Goal: Information Seeking & Learning: Learn about a topic

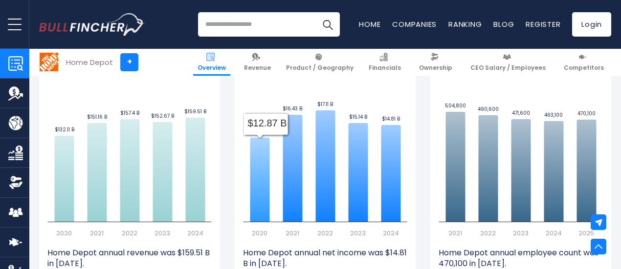
scroll to position [684, 0]
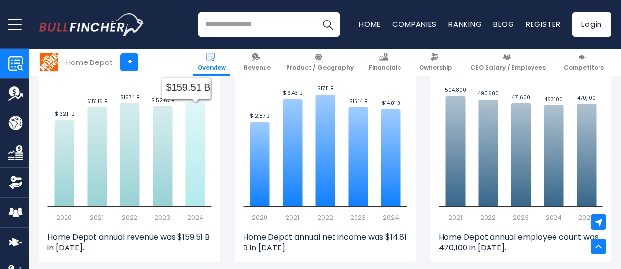
click at [187, 167] on icon at bounding box center [196, 154] width 20 height 104
click at [189, 158] on icon at bounding box center [196, 154] width 20 height 104
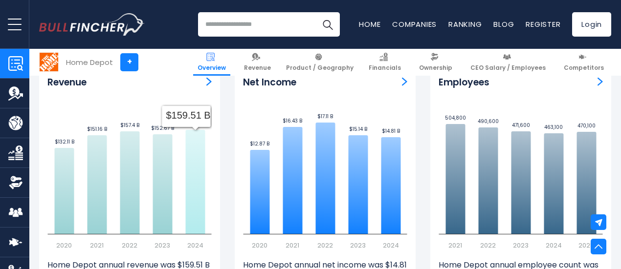
scroll to position [636, 0]
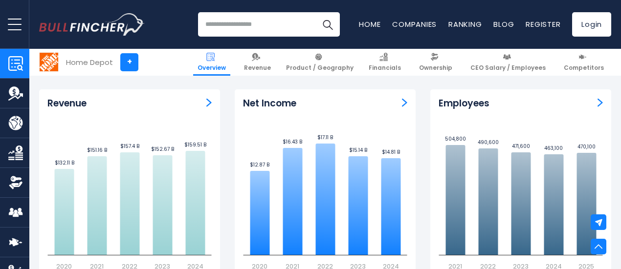
click at [206, 104] on img "Revenue" at bounding box center [208, 102] width 5 height 9
click at [206, 106] on img "Revenue" at bounding box center [208, 102] width 5 height 9
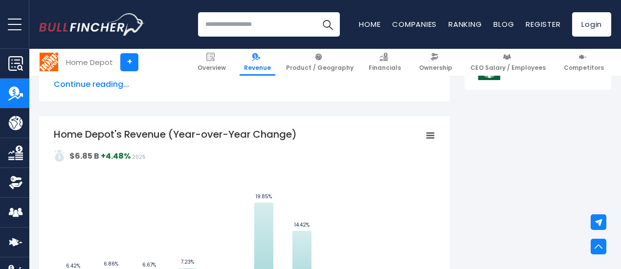
scroll to position [538, 0]
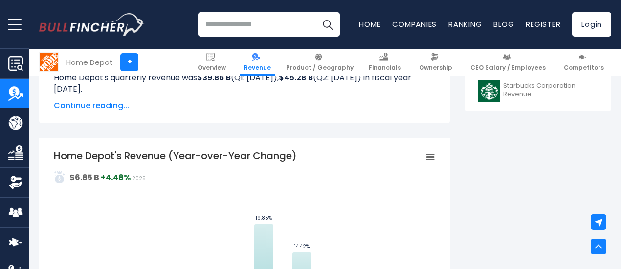
click at [427, 158] on icon "Home Depot's Revenue (Year-over-Year Change)" at bounding box center [430, 157] width 7 height 5
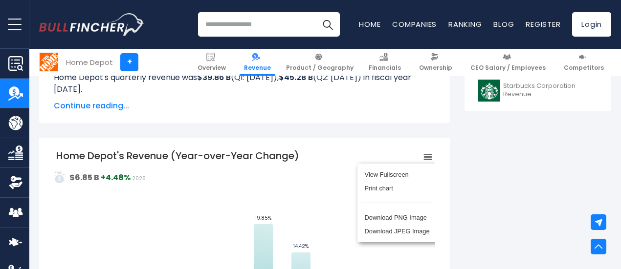
click at [421, 158] on div "View Fullscreen Print chart Download PNG Image Download JPEG Image" at bounding box center [397, 203] width 107 height 106
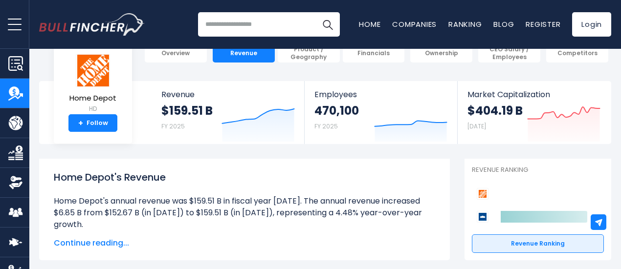
scroll to position [0, 0]
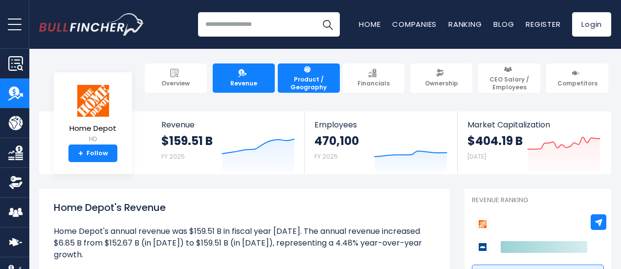
click at [301, 76] on span "Product / Geography" at bounding box center [308, 83] width 53 height 15
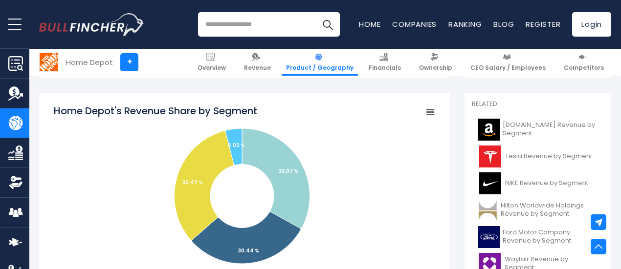
scroll to position [244, 0]
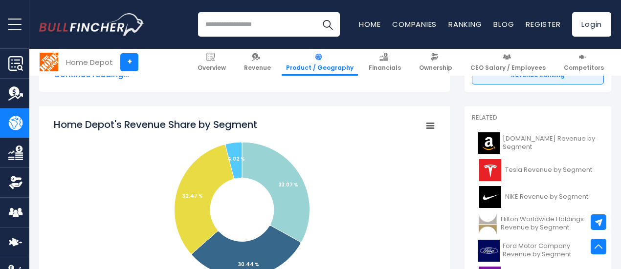
click at [423, 129] on rect "Home Depot's Revenue Share by Segment" at bounding box center [430, 126] width 14 height 14
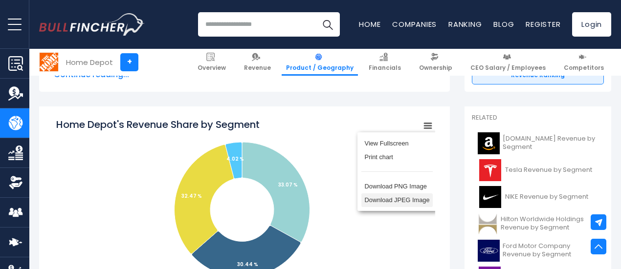
click at [400, 206] on li "Download JPEG Image" at bounding box center [396, 201] width 71 height 14
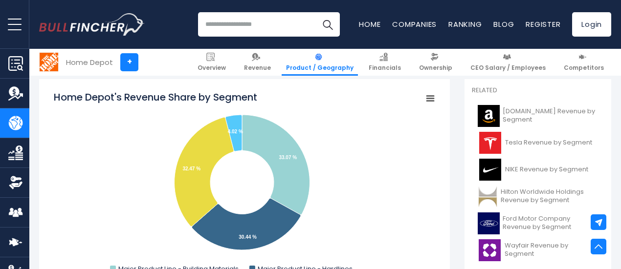
scroll to position [342, 0]
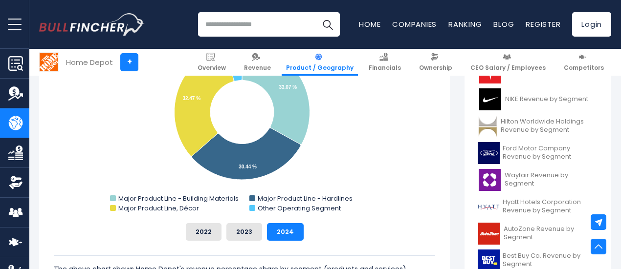
drag, startPoint x: 323, startPoint y: 131, endPoint x: 310, endPoint y: 152, distance: 25.2
click at [310, 152] on rect "Home Depot's Revenue Share by Segment" at bounding box center [244, 118] width 381 height 196
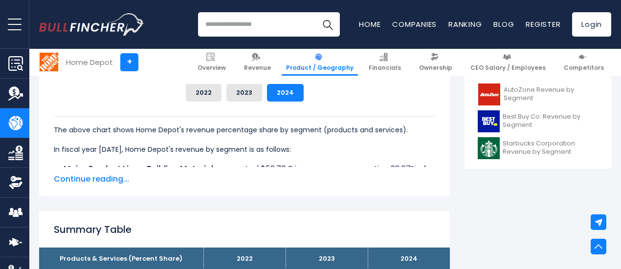
scroll to position [538, 0]
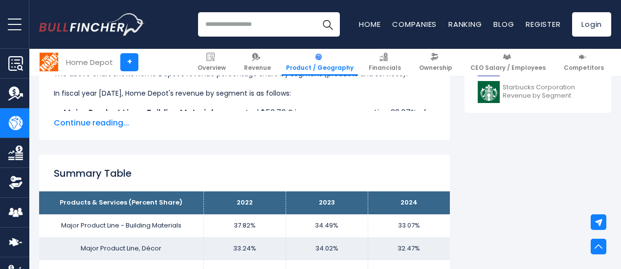
click at [112, 127] on span "Continue reading..." at bounding box center [244, 123] width 381 height 12
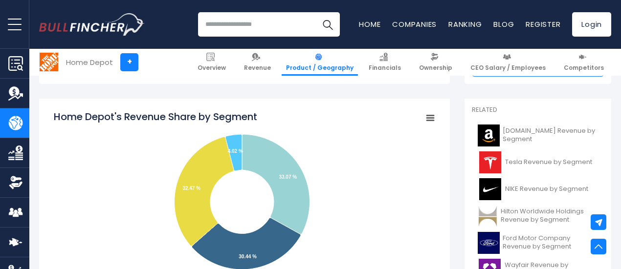
scroll to position [244, 0]
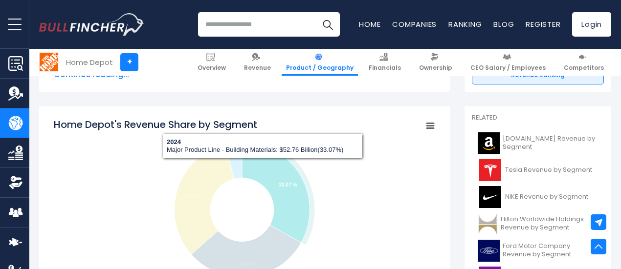
drag, startPoint x: 255, startPoint y: 168, endPoint x: 337, endPoint y: 187, distance: 84.3
click at [337, 187] on rect "Home Depot's Revenue Share by Segment" at bounding box center [244, 216] width 381 height 196
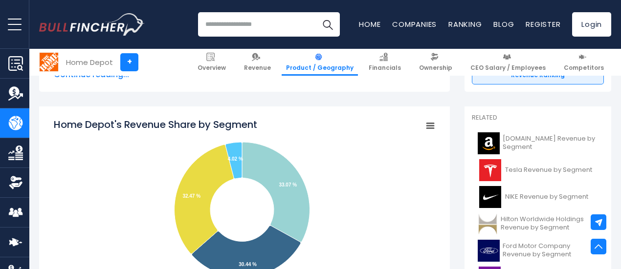
click at [423, 129] on rect "Home Depot's Revenue Share by Segment" at bounding box center [430, 126] width 14 height 14
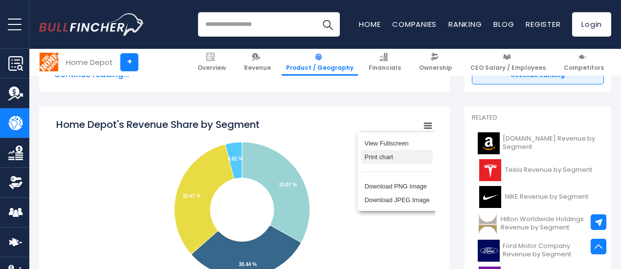
click at [388, 161] on li "Print chart" at bounding box center [396, 157] width 71 height 14
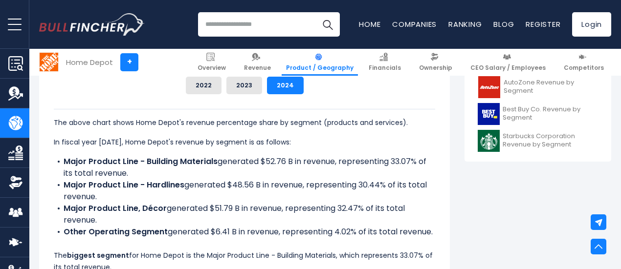
scroll to position [538, 0]
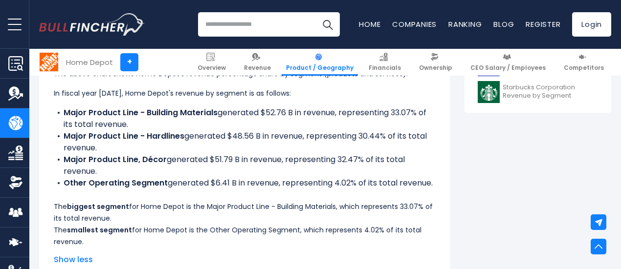
drag, startPoint x: 46, startPoint y: 108, endPoint x: 430, endPoint y: 198, distance: 394.8
click at [430, 198] on div "Home Depot's Revenue Share by Segment Created with Highcharts 12.1.2 Chart cont…" at bounding box center [244, 45] width 411 height 464
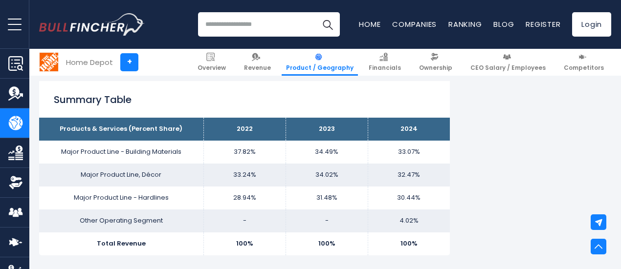
scroll to position [733, 0]
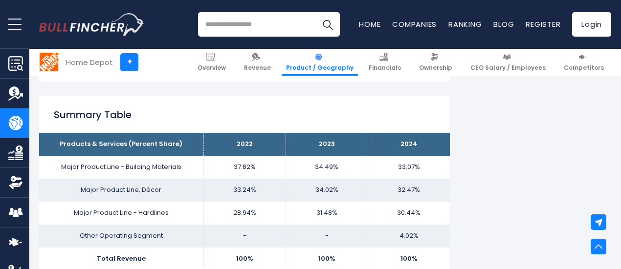
click at [214, 122] on h2 "Summary Table" at bounding box center [244, 115] width 381 height 15
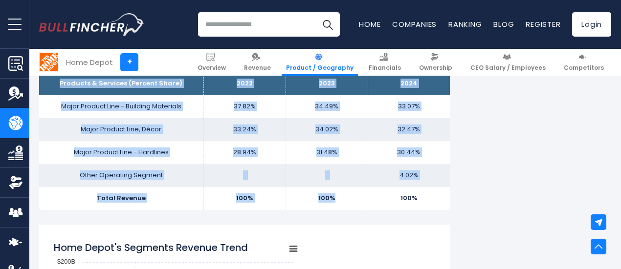
scroll to position [831, 0]
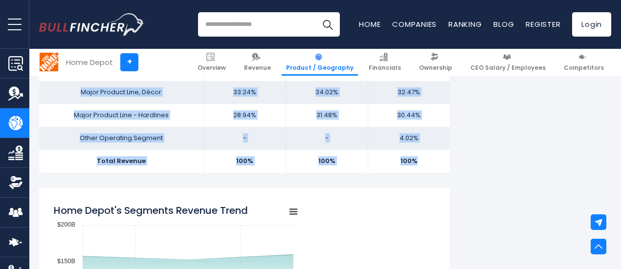
drag, startPoint x: 78, startPoint y: 168, endPoint x: 415, endPoint y: 179, distance: 337.0
click at [415, 173] on tbody "Products & Services (Percent Share) 2022 2023 2024 Major Product Line - Buildin…" at bounding box center [244, 103] width 411 height 137
copy tbody "Products & Services (Percent Share) 2022 2023 2024 Major Product Line - Buildin…"
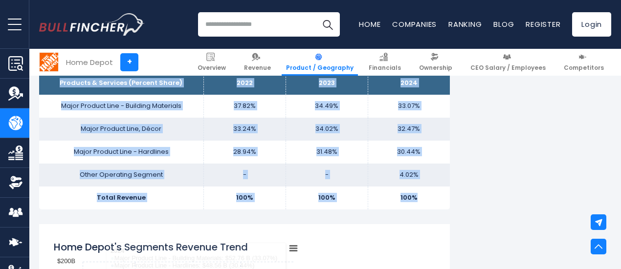
scroll to position [782, 0]
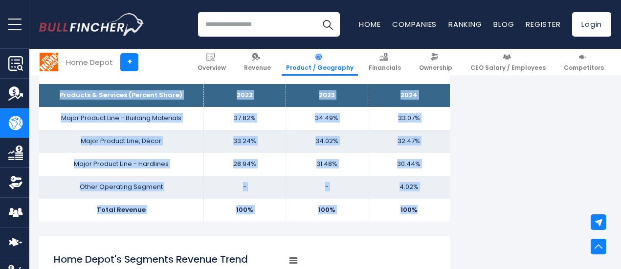
click at [99, 103] on th "Products & Services (Percent Share)" at bounding box center [121, 95] width 164 height 23
click at [62, 107] on th "Products & Services (Percent Share)" at bounding box center [121, 95] width 164 height 23
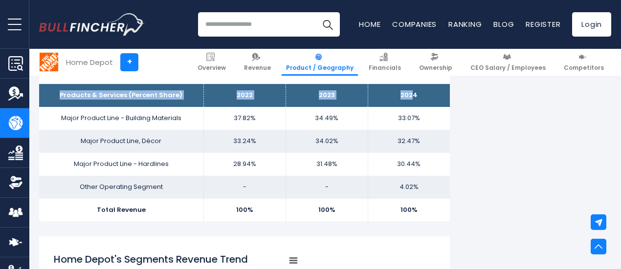
drag, startPoint x: 56, startPoint y: 109, endPoint x: 406, endPoint y: 108, distance: 350.0
click at [406, 107] on tr "Products & Services (Percent Share) 2022 2023 2024" at bounding box center [244, 95] width 411 height 23
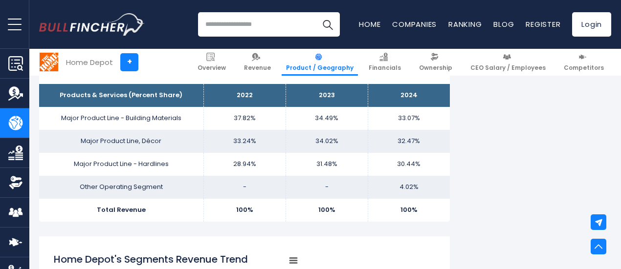
click at [412, 107] on th "2024" at bounding box center [409, 95] width 82 height 23
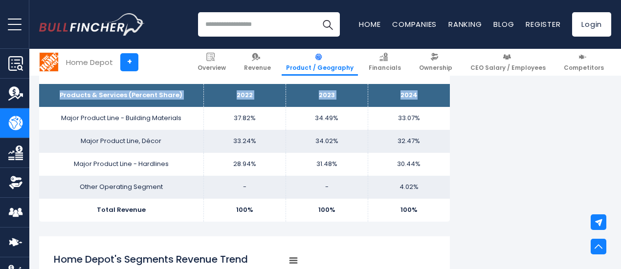
drag, startPoint x: 403, startPoint y: 108, endPoint x: 58, endPoint y: 111, distance: 345.2
click at [54, 107] on tr "Products & Services (Percent Share) 2022 2023 2024" at bounding box center [244, 95] width 411 height 23
copy tr "Products & Services (Percent Share) 2022 2023 2024"
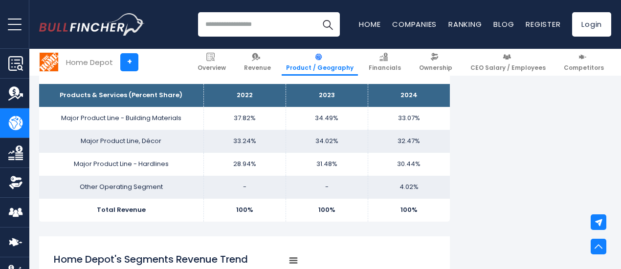
click at [286, 199] on td "-" at bounding box center [327, 187] width 82 height 23
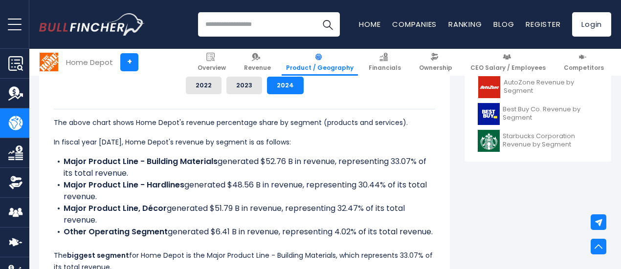
scroll to position [538, 0]
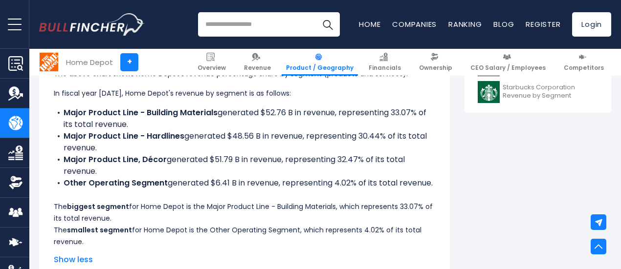
drag, startPoint x: 46, startPoint y: 106, endPoint x: 433, endPoint y: 196, distance: 397.5
click at [433, 196] on div "Home Depot's Revenue Share by Segment Created with Highcharts 12.1.2 Chart cont…" at bounding box center [244, 45] width 411 height 464
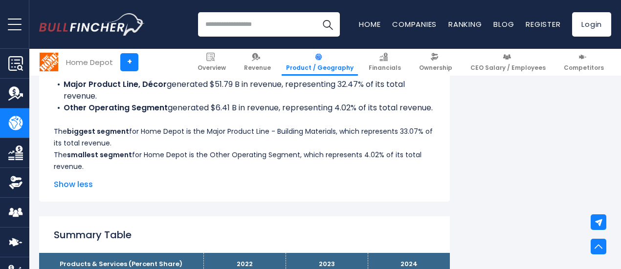
scroll to position [636, 0]
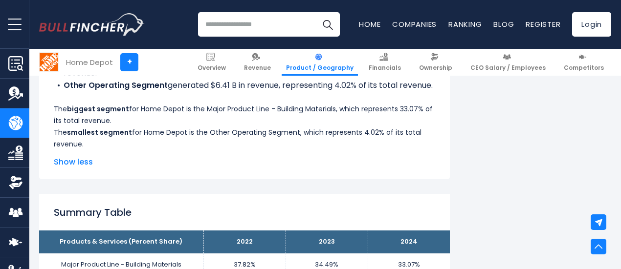
copy div "In fiscal year 2024, Home Depot's revenue by segment is as follows: Major Produ…"
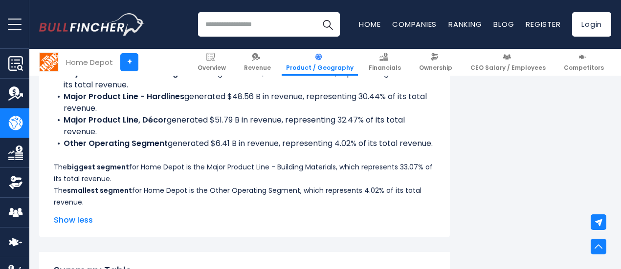
scroll to position [538, 0]
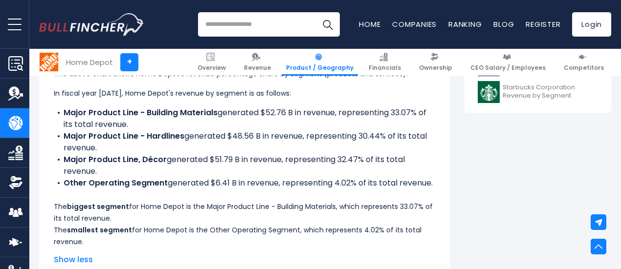
copy div "In fiscal year 2024, Home Depot's revenue by segment is as follows: Major Produ…"
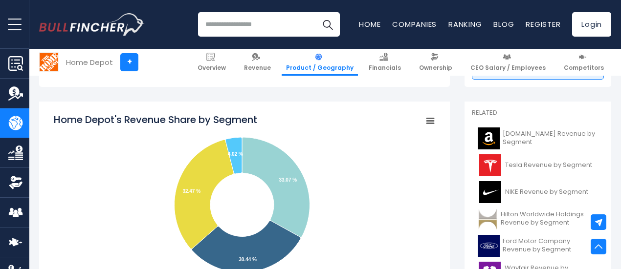
scroll to position [244, 0]
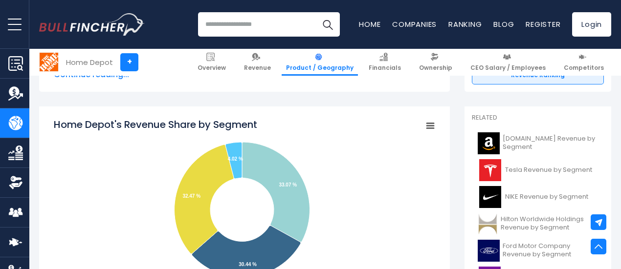
click at [54, 126] on tspan "Home Depot's Revenue Share by Segment" at bounding box center [155, 125] width 203 height 14
drag, startPoint x: 54, startPoint y: 128, endPoint x: 244, endPoint y: 129, distance: 190.2
click at [205, 129] on tspan "Home Depot's Revenue Share by Segment" at bounding box center [155, 125] width 203 height 14
drag, startPoint x: 255, startPoint y: 128, endPoint x: 129, endPoint y: 128, distance: 125.6
click at [129, 128] on icon "Created with Highcharts 12.1.2 Chart context menu Home Depot's Revenue Share by…" at bounding box center [244, 216] width 381 height 196
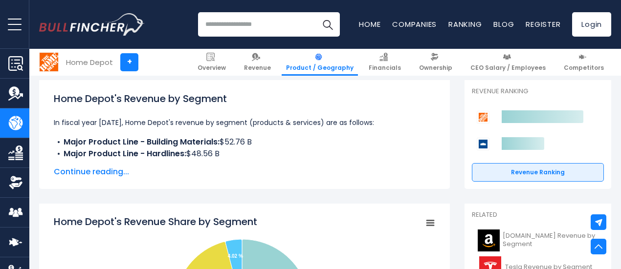
scroll to position [147, 0]
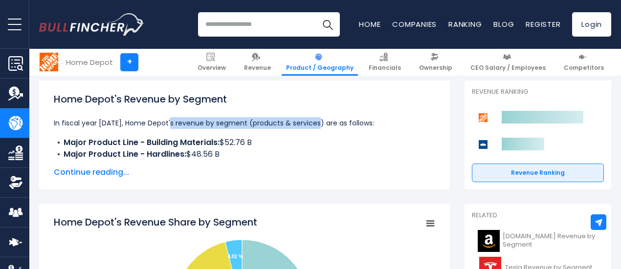
drag, startPoint x: 175, startPoint y: 125, endPoint x: 342, endPoint y: 130, distance: 167.3
click at [342, 129] on p "In fiscal year 2024, Home Depot's revenue by segment (products & services) are …" at bounding box center [244, 123] width 381 height 12
copy p "revenue by segment (products & services)"
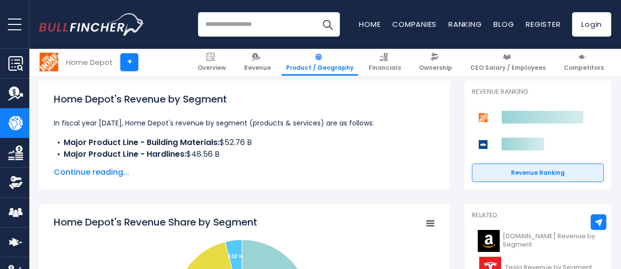
click at [305, 178] on span "Continue reading..." at bounding box center [244, 173] width 381 height 12
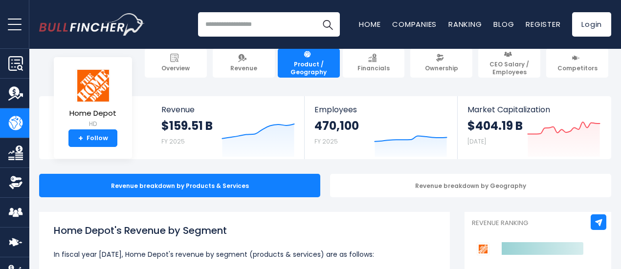
scroll to position [0, 0]
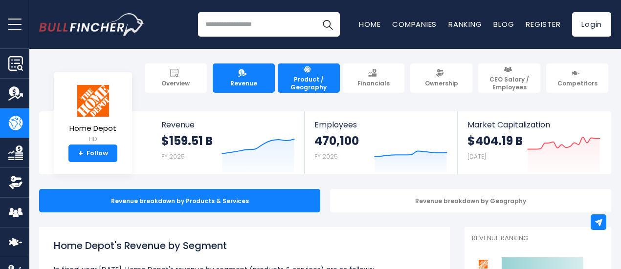
click at [234, 80] on span "Revenue" at bounding box center [243, 84] width 27 height 8
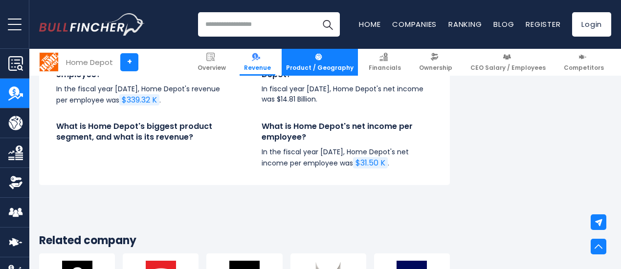
scroll to position [2102, 0]
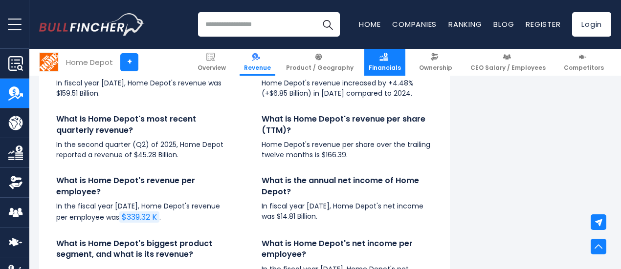
click at [386, 64] on span "Financials" at bounding box center [385, 68] width 32 height 8
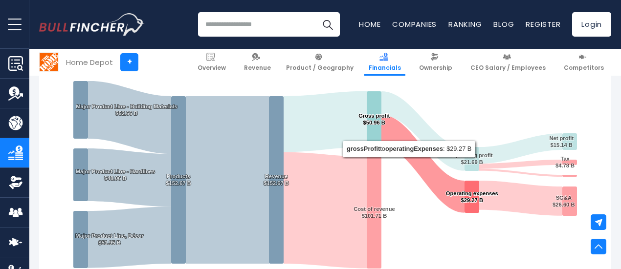
scroll to position [344, 0]
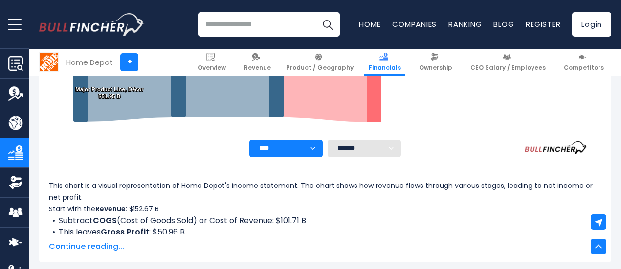
click at [364, 154] on select "******* ** ** ** **" at bounding box center [364, 149] width 73 height 18
click at [369, 152] on select "******* ** ** ** **" at bounding box center [364, 149] width 73 height 18
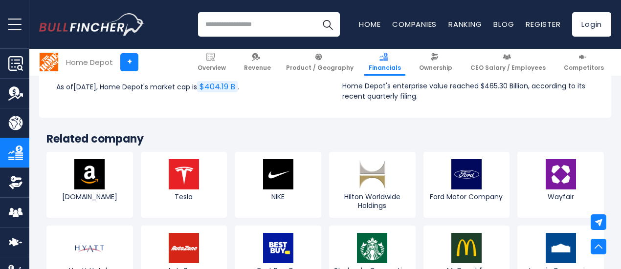
scroll to position [2544, 0]
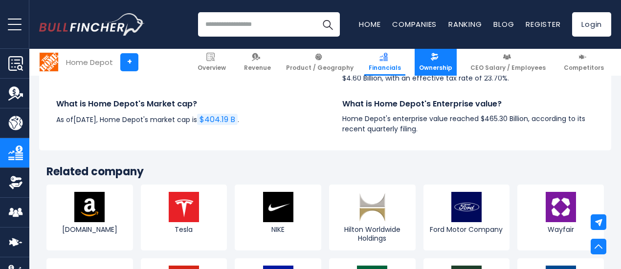
click at [436, 58] on img at bounding box center [434, 57] width 8 height 8
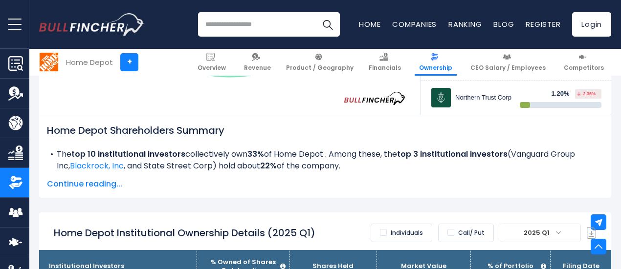
scroll to position [486, 0]
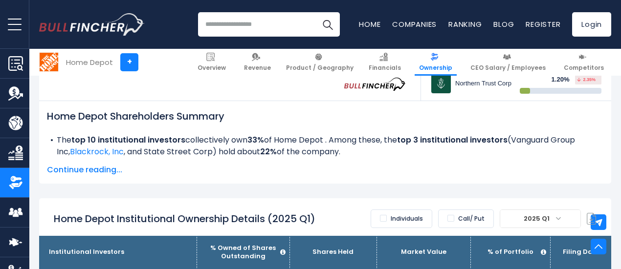
click at [98, 167] on span "Continue reading..." at bounding box center [325, 170] width 556 height 12
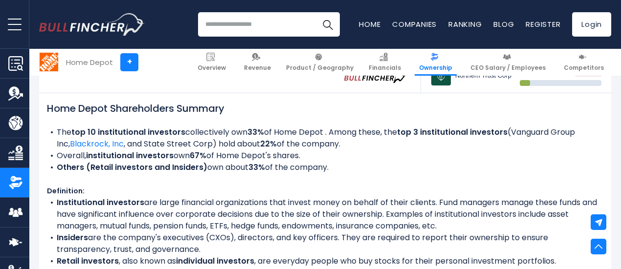
scroll to position [388, 0]
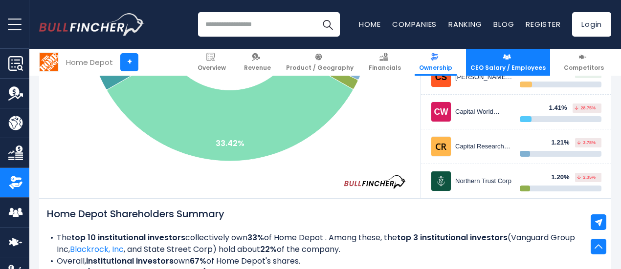
click at [507, 55] on img at bounding box center [507, 57] width 8 height 8
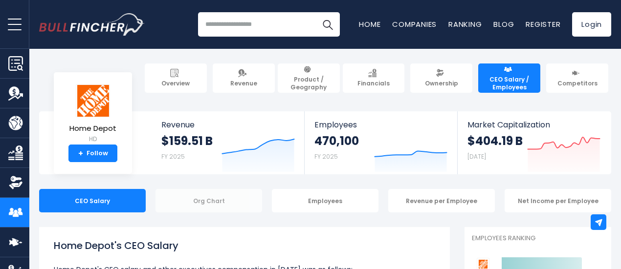
click at [238, 202] on div "Org Chart" at bounding box center [208, 200] width 107 height 23
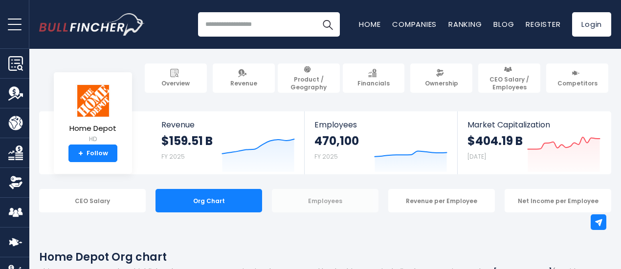
click at [328, 202] on div "Employees" at bounding box center [325, 200] width 107 height 23
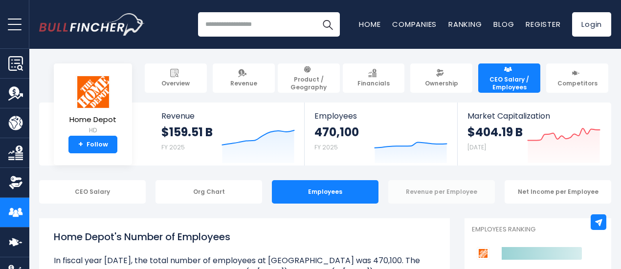
click at [417, 189] on div "Revenue per Employee" at bounding box center [441, 191] width 107 height 23
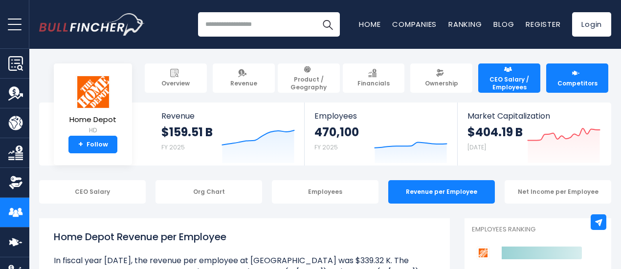
click at [568, 80] on span "Competitors" at bounding box center [577, 84] width 40 height 8
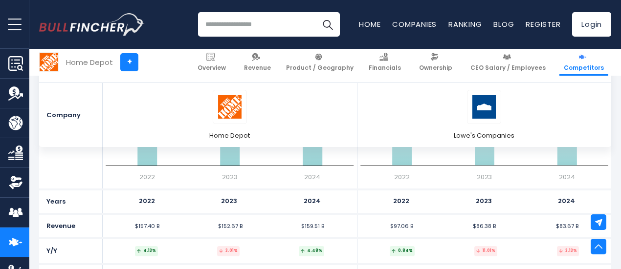
scroll to position [880, 0]
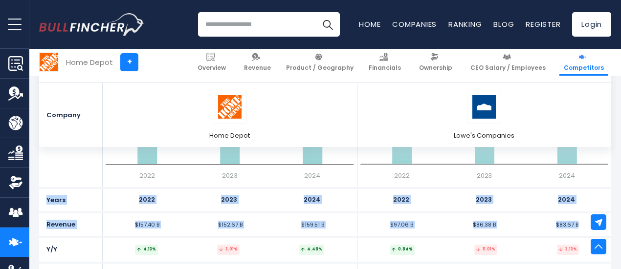
drag, startPoint x: 39, startPoint y: 202, endPoint x: 496, endPoint y: 221, distance: 457.0
click at [574, 225] on div "Revenue Created with Highcharts 12.1.2 $157.4 B ​ $157.4 B $152.67 B ​ $152.67 …" at bounding box center [325, 157] width 572 height 213
copy div "Years 2022 2023 2024 2022 2023 2024 Revenue $157.40 B $152.67 B $159.51 B $97.0…"
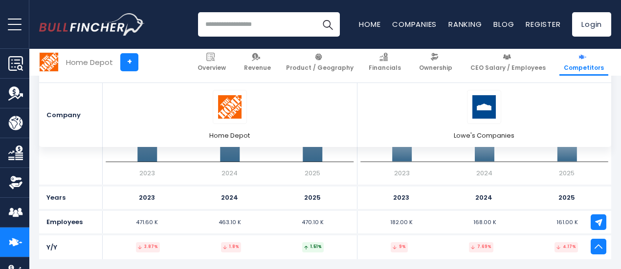
scroll to position [684, 0]
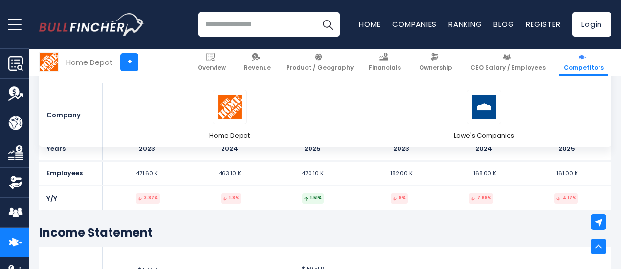
click at [176, 229] on h2 "Income Statement" at bounding box center [325, 232] width 572 height 15
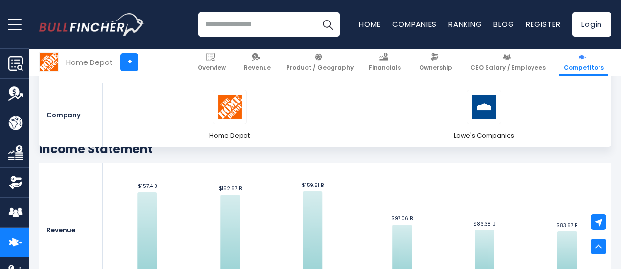
scroll to position [782, 0]
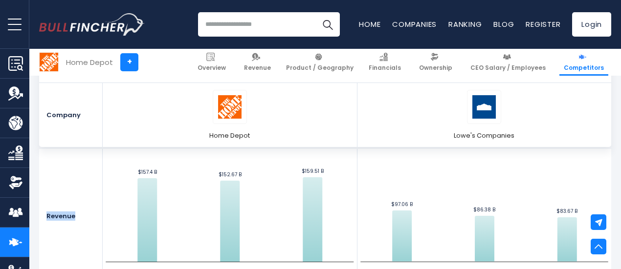
drag, startPoint x: 66, startPoint y: 219, endPoint x: 40, endPoint y: 219, distance: 25.9
click at [40, 219] on div "Revenue" at bounding box center [71, 217] width 64 height 136
copy div "Revenue"
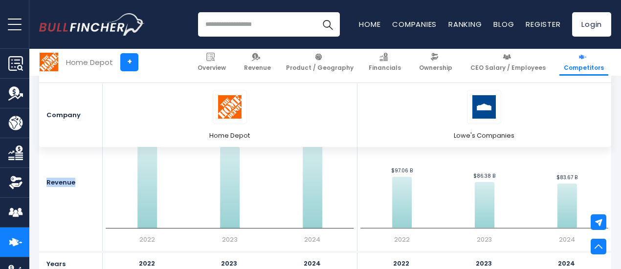
scroll to position [831, 0]
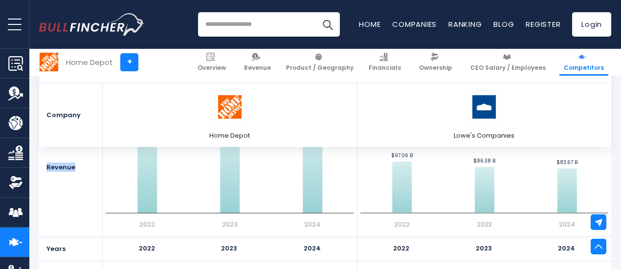
click at [89, 198] on div "Revenue" at bounding box center [71, 168] width 64 height 136
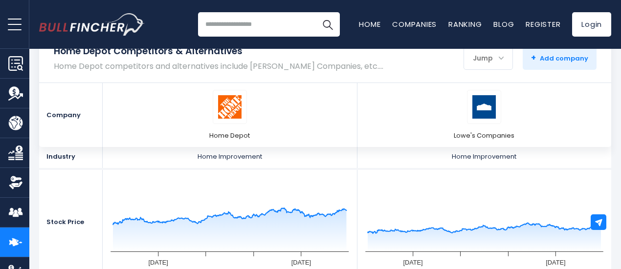
scroll to position [0, 0]
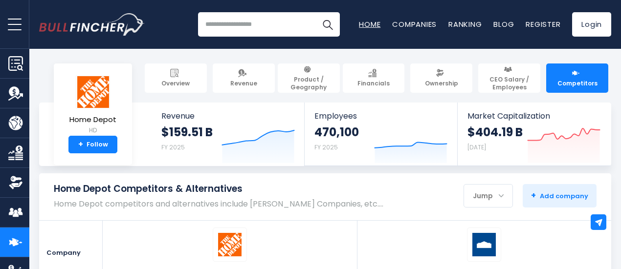
click at [362, 24] on link "Home" at bounding box center [370, 24] width 22 height 10
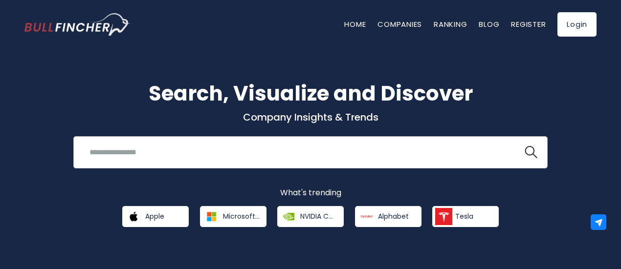
click at [241, 143] on input "search" at bounding box center [298, 152] width 429 height 18
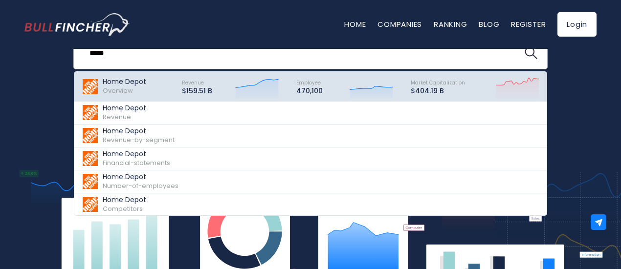
scroll to position [100, 0]
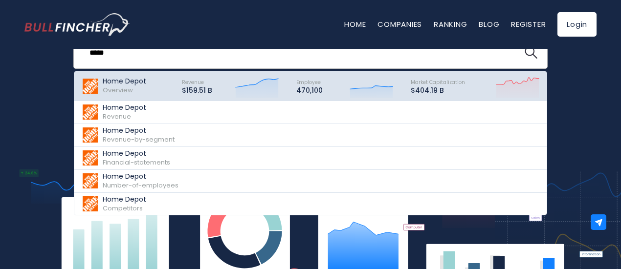
type input "****"
click at [165, 90] on div "Home Depot Overview" at bounding box center [127, 86] width 91 height 24
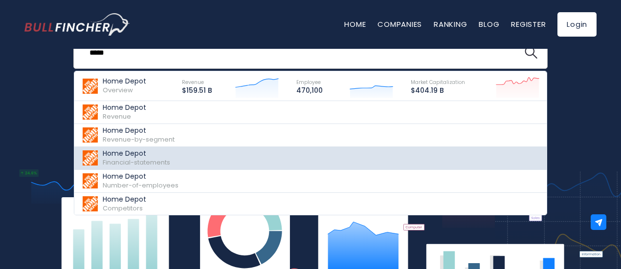
scroll to position [145, 0]
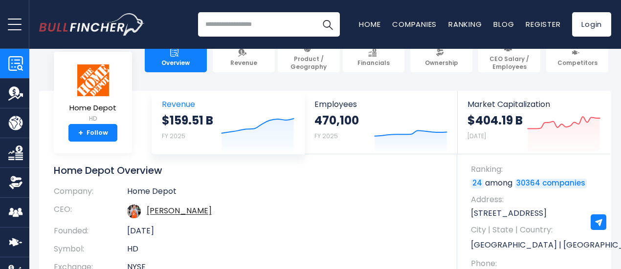
scroll to position [21, 0]
click at [190, 131] on div "$159.51 B FY 2025" at bounding box center [187, 128] width 51 height 31
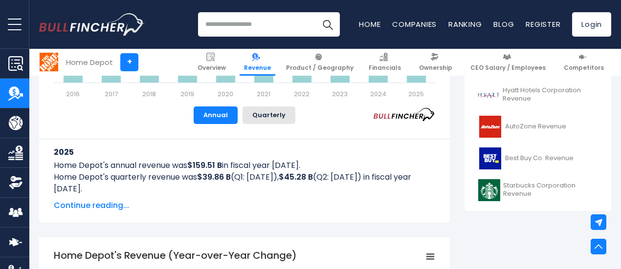
scroll to position [440, 0]
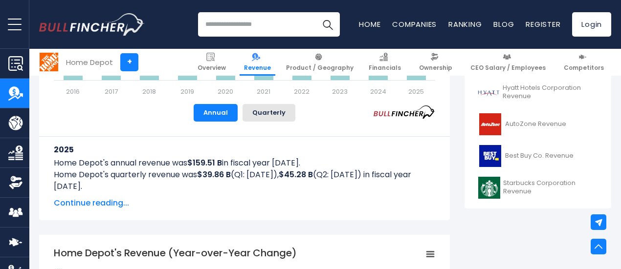
click at [115, 204] on span "Continue reading..." at bounding box center [244, 204] width 381 height 12
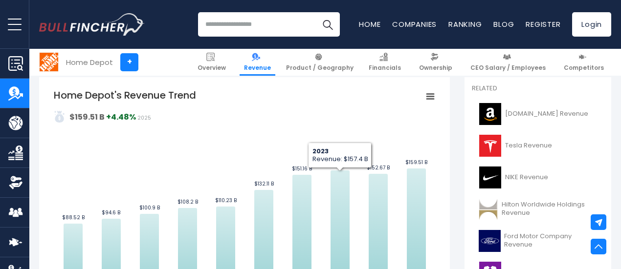
scroll to position [227, 0]
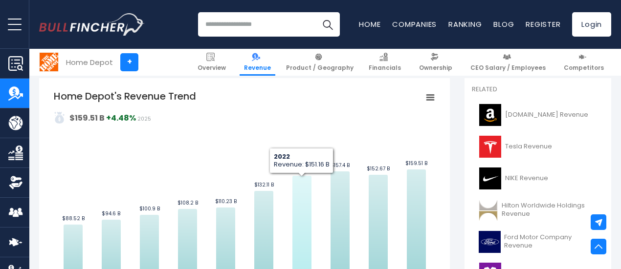
click at [293, 191] on icon "Home Depot's Revenue Trend" at bounding box center [301, 234] width 19 height 117
drag, startPoint x: 293, startPoint y: 191, endPoint x: 249, endPoint y: 161, distance: 53.0
click at [249, 161] on rect "Home Depot's Revenue Trend" at bounding box center [244, 199] width 381 height 220
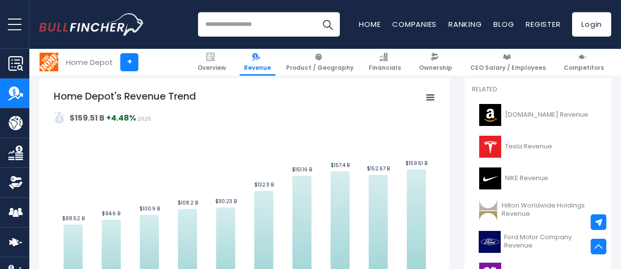
click at [423, 95] on rect "Home Depot's Revenue Trend" at bounding box center [430, 98] width 14 height 14
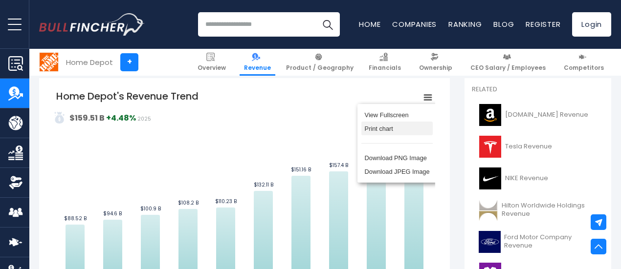
click at [392, 135] on li "Print chart" at bounding box center [396, 129] width 71 height 14
